Goal: Check status: Check status

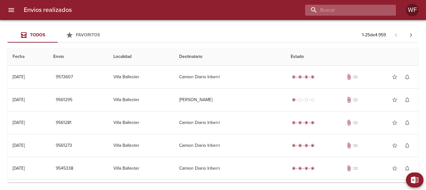
click at [360, 9] on input "buscar" at bounding box center [345, 10] width 80 height 11
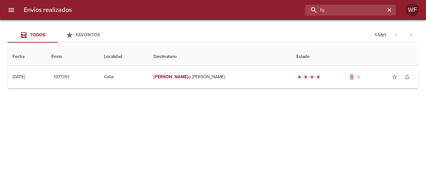
type input "f"
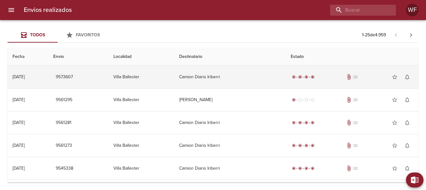
click at [346, 75] on span "attach_file" at bounding box center [349, 77] width 6 height 6
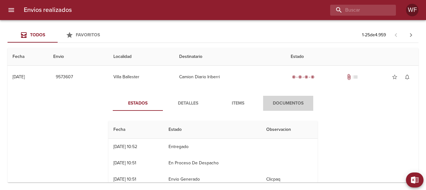
click at [287, 104] on span "Documentos" at bounding box center [288, 104] width 43 height 8
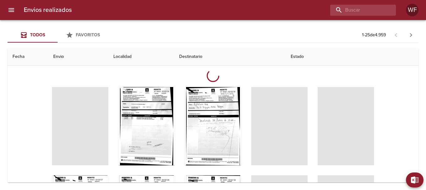
scroll to position [63, 0]
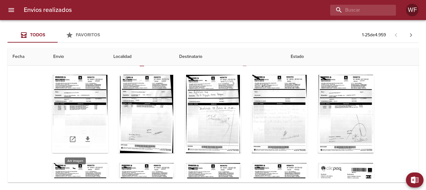
click at [93, 110] on div "Tabla de envíos del cliente" at bounding box center [80, 114] width 56 height 78
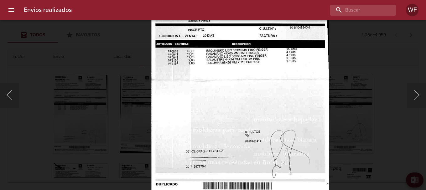
drag, startPoint x: 391, startPoint y: 79, endPoint x: 396, endPoint y: 106, distance: 27.7
click at [396, 106] on div "Lightbox" at bounding box center [213, 95] width 426 height 190
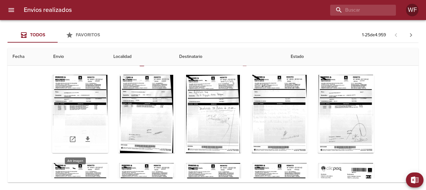
click at [96, 106] on div "Tabla de envíos del cliente" at bounding box center [80, 114] width 56 height 78
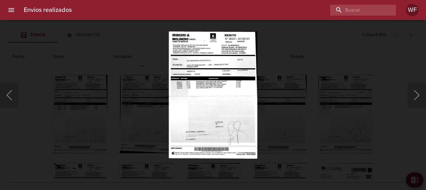
click at [214, 79] on img "Lightbox" at bounding box center [213, 94] width 89 height 127
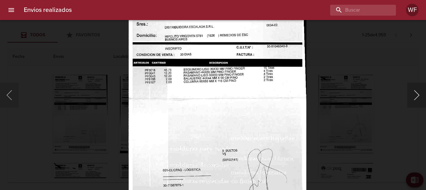
click at [416, 93] on button "Siguiente" at bounding box center [416, 95] width 19 height 25
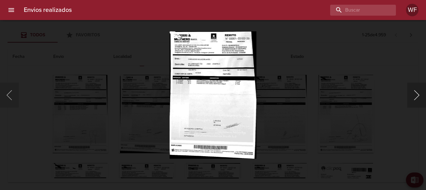
click at [416, 96] on button "Siguiente" at bounding box center [416, 95] width 19 height 25
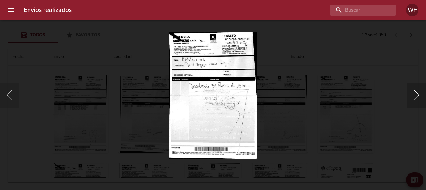
click at [419, 94] on button "Siguiente" at bounding box center [416, 95] width 19 height 25
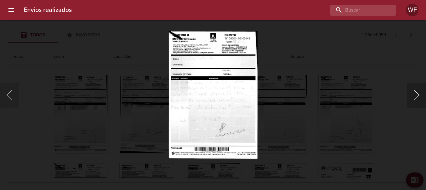
click at [419, 94] on button "Siguiente" at bounding box center [416, 95] width 19 height 25
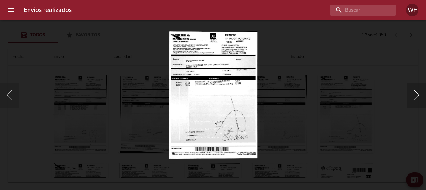
click at [412, 94] on button "Siguiente" at bounding box center [416, 95] width 19 height 25
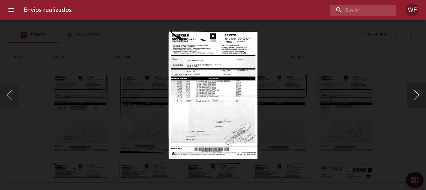
click at [414, 89] on button "Siguiente" at bounding box center [416, 95] width 19 height 25
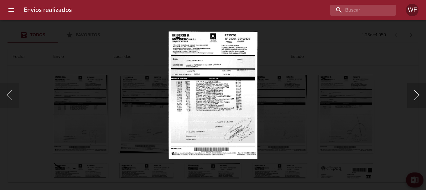
click at [414, 89] on button "Siguiente" at bounding box center [416, 95] width 19 height 25
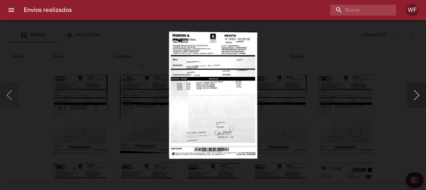
click at [414, 89] on button "Siguiente" at bounding box center [416, 95] width 19 height 25
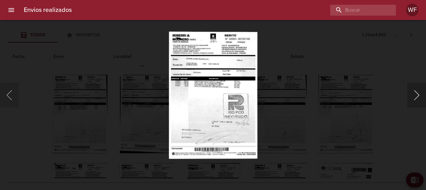
click at [414, 89] on button "Siguiente" at bounding box center [416, 95] width 19 height 25
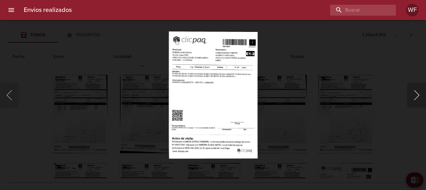
click at [414, 89] on button "Siguiente" at bounding box center [416, 95] width 19 height 25
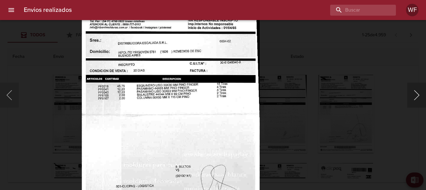
click at [415, 98] on button "Siguiente" at bounding box center [416, 95] width 19 height 25
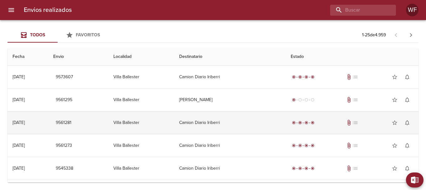
click at [346, 127] on div "radio_button_checked radio_button_checked radio_button_checked radio_button_che…" at bounding box center [352, 123] width 123 height 13
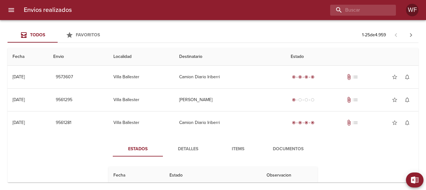
click at [285, 148] on span "Documentos" at bounding box center [288, 149] width 43 height 8
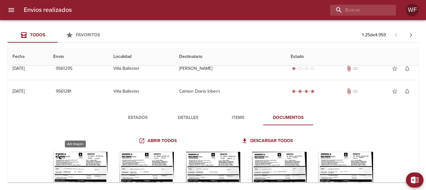
click at [78, 155] on div "Tabla de envíos del cliente" at bounding box center [80, 191] width 56 height 78
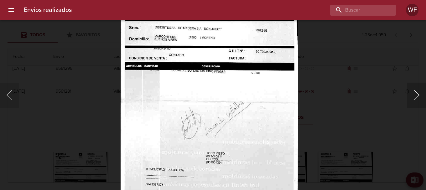
click at [415, 97] on button "Siguiente" at bounding box center [416, 95] width 19 height 25
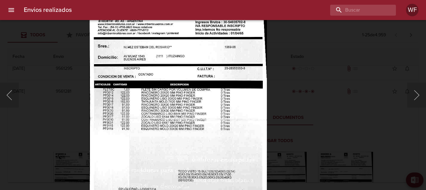
click at [243, 133] on img "Lightbox" at bounding box center [178, 118] width 178 height 256
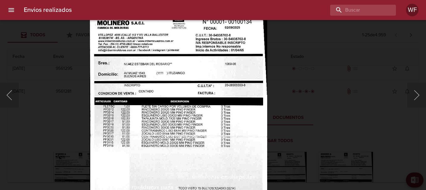
click at [197, 130] on img "Lightbox" at bounding box center [179, 135] width 178 height 256
